Goal: Information Seeking & Learning: Learn about a topic

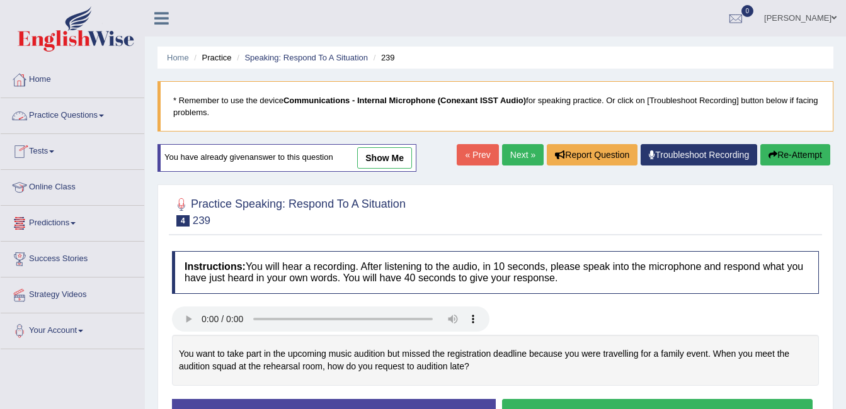
click at [99, 116] on link "Practice Questions" at bounding box center [73, 113] width 144 height 31
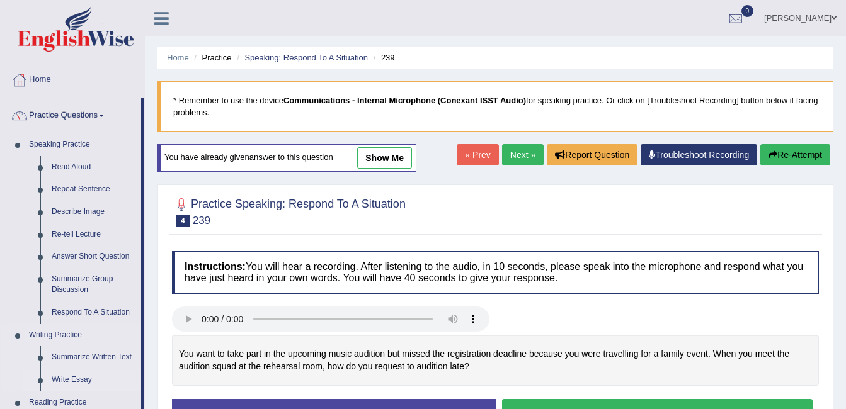
click at [62, 375] on link "Write Essay" at bounding box center [93, 380] width 95 height 23
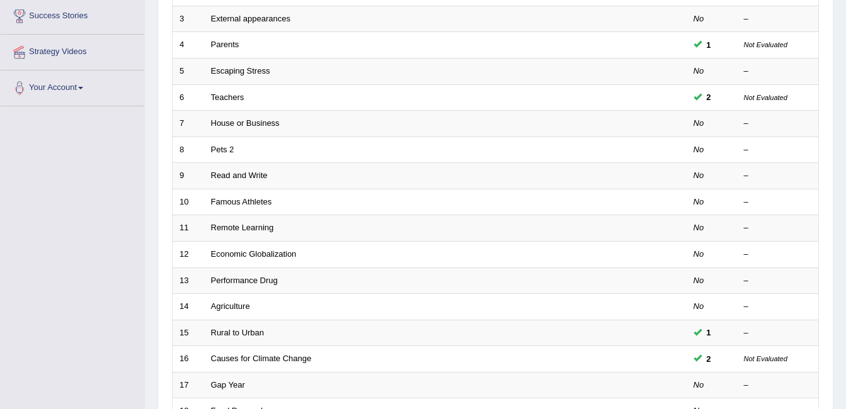
scroll to position [268, 0]
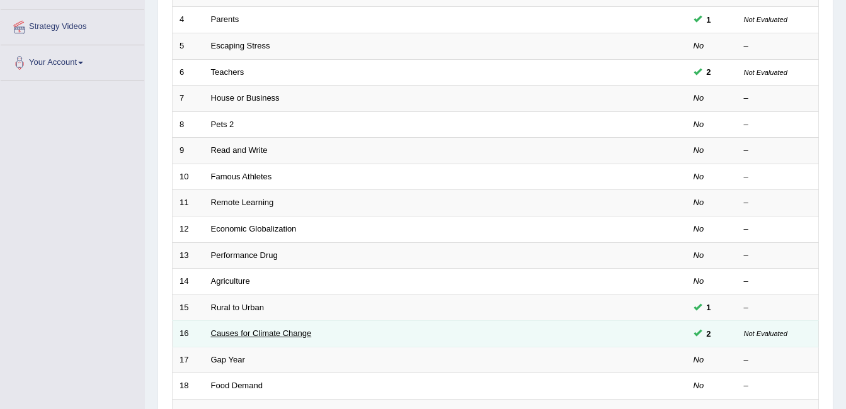
click at [298, 336] on link "Causes for Climate Change" at bounding box center [261, 333] width 101 height 9
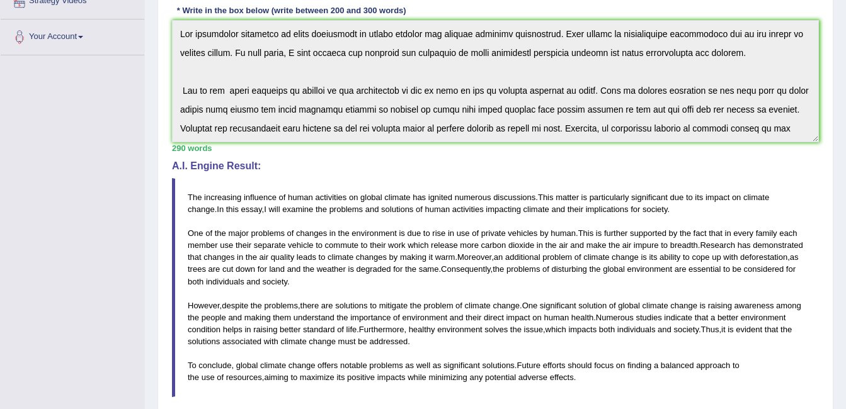
scroll to position [336, 0]
